Goal: Transaction & Acquisition: Purchase product/service

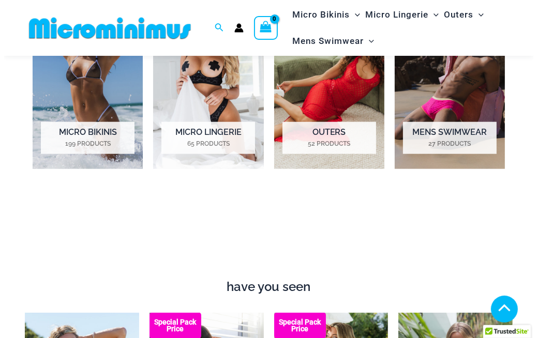
scroll to position [713, 0]
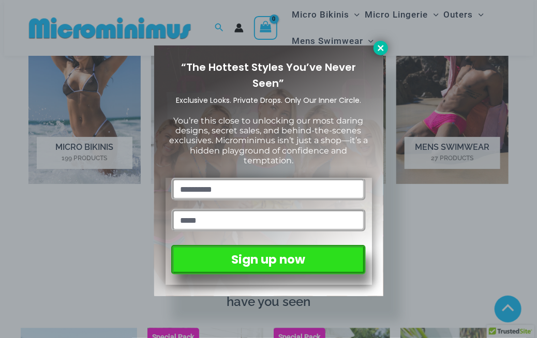
click at [379, 45] on icon at bounding box center [380, 47] width 9 height 9
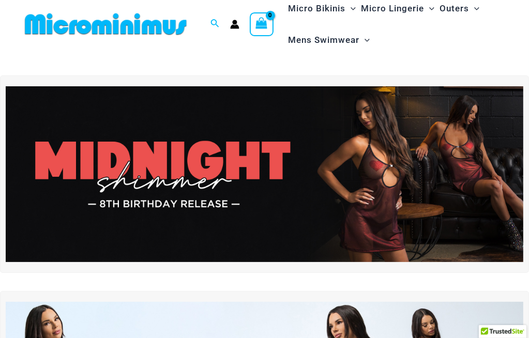
scroll to position [0, 0]
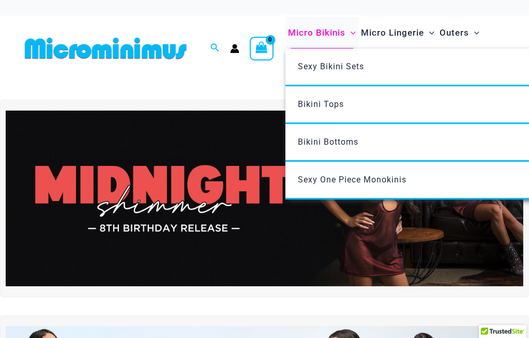
click at [330, 32] on span "Micro Bikinis" at bounding box center [316, 33] width 57 height 26
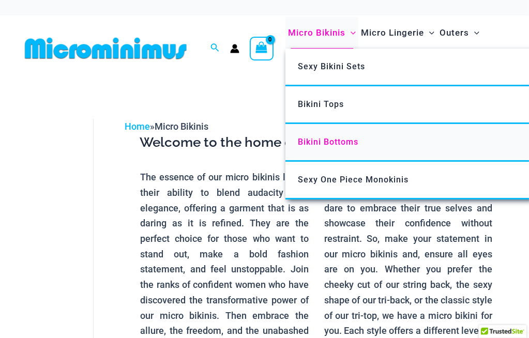
click at [342, 142] on span "Bikini Bottoms" at bounding box center [328, 142] width 61 height 10
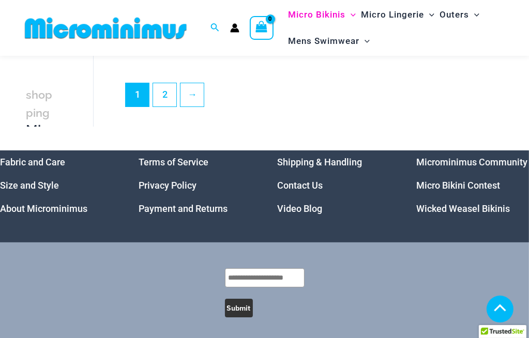
scroll to position [2573, 0]
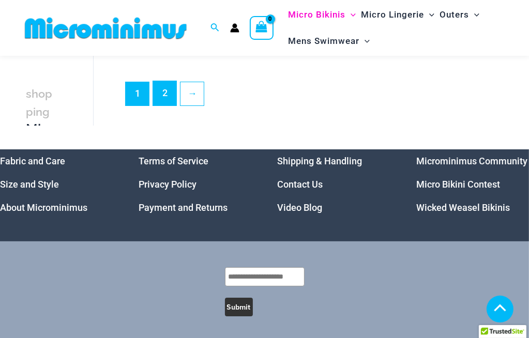
click at [166, 100] on link "2" at bounding box center [164, 93] width 23 height 24
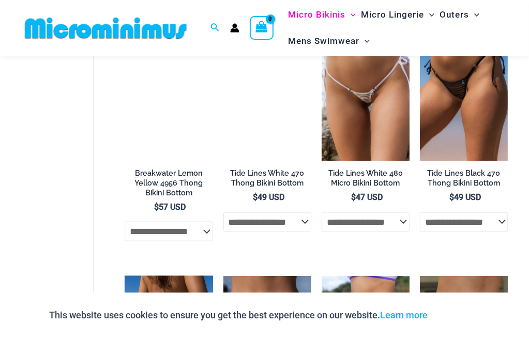
scroll to position [817, 0]
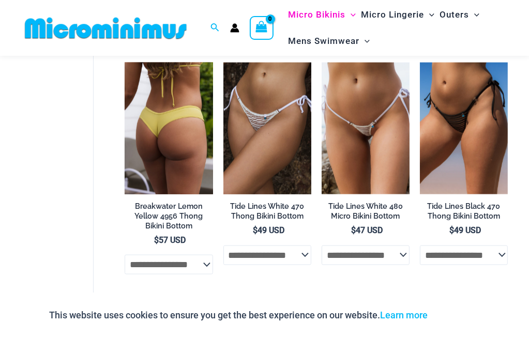
click at [186, 113] on img at bounding box center [169, 129] width 88 height 132
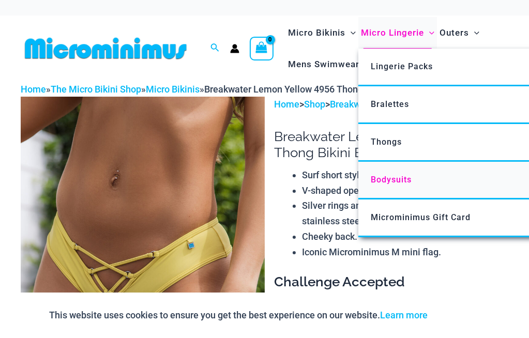
click at [403, 179] on span "Bodysuits" at bounding box center [391, 180] width 41 height 10
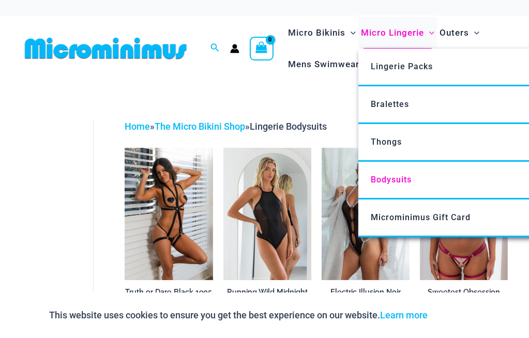
click at [375, 34] on span "Micro Lingerie" at bounding box center [392, 33] width 63 height 26
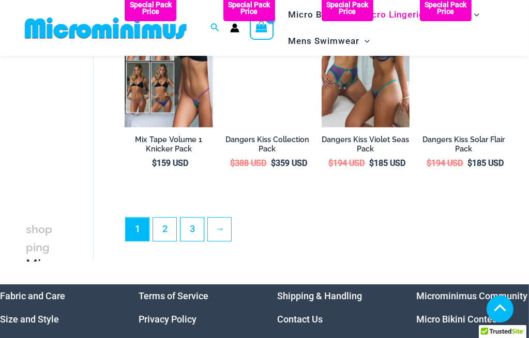
scroll to position [1956, 0]
